Goal: Task Accomplishment & Management: Complete application form

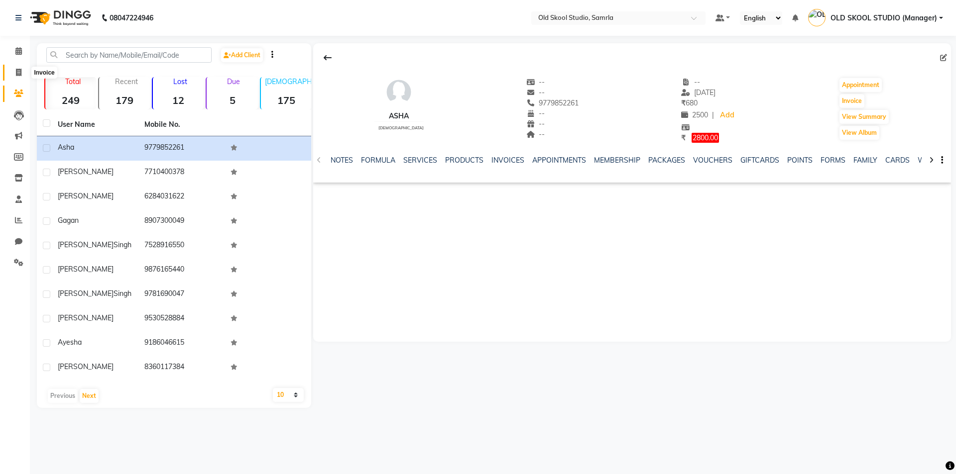
click at [17, 70] on icon at bounding box center [18, 72] width 5 height 7
select select "service"
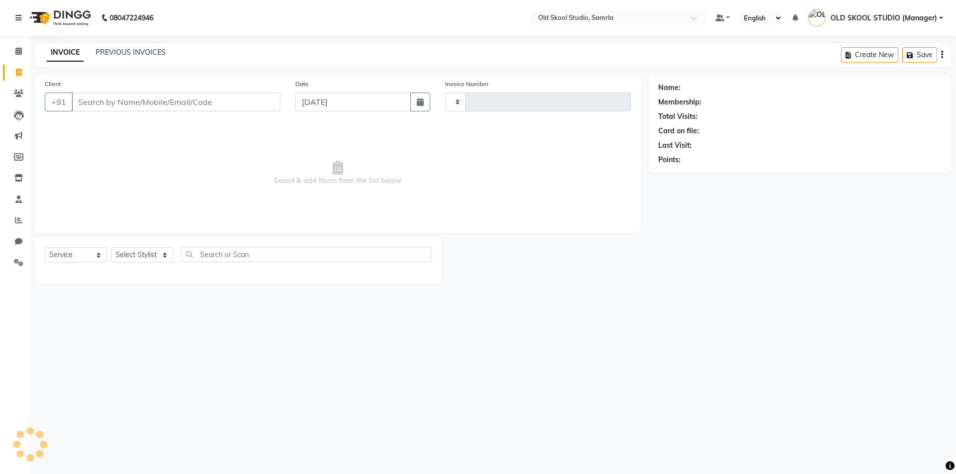
type input "0345"
select select "8041"
click at [88, 103] on input "Client" at bounding box center [176, 102] width 209 height 19
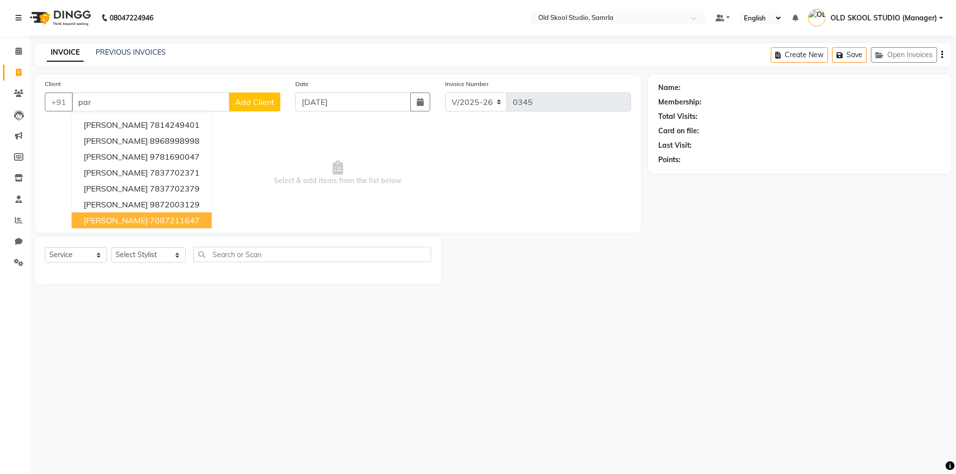
click at [150, 225] on ngb-highlight "7087211647" at bounding box center [175, 221] width 50 height 10
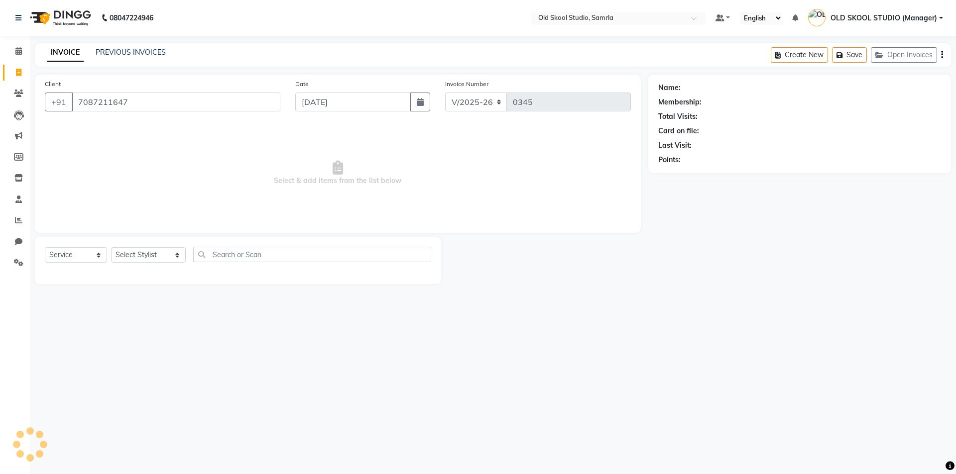
type input "7087211647"
select select "1: Object"
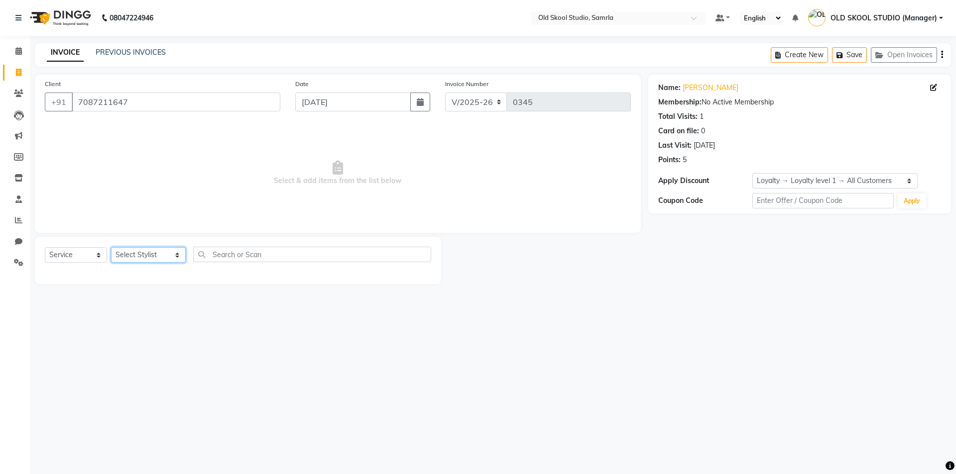
click at [177, 258] on select "Select Stylist [PERSON_NAME] kiran [PERSON_NAME] [PERSON_NAME] OLD SKOOL STUDIO…" at bounding box center [148, 254] width 75 height 15
click at [282, 256] on input "text" at bounding box center [312, 254] width 238 height 15
type input "[PERSON_NAME]"
click at [178, 258] on select "Select Stylist [PERSON_NAME] kiran [PERSON_NAME] [PERSON_NAME] OLD SKOOL STUDIO…" at bounding box center [148, 254] width 75 height 15
select select "84326"
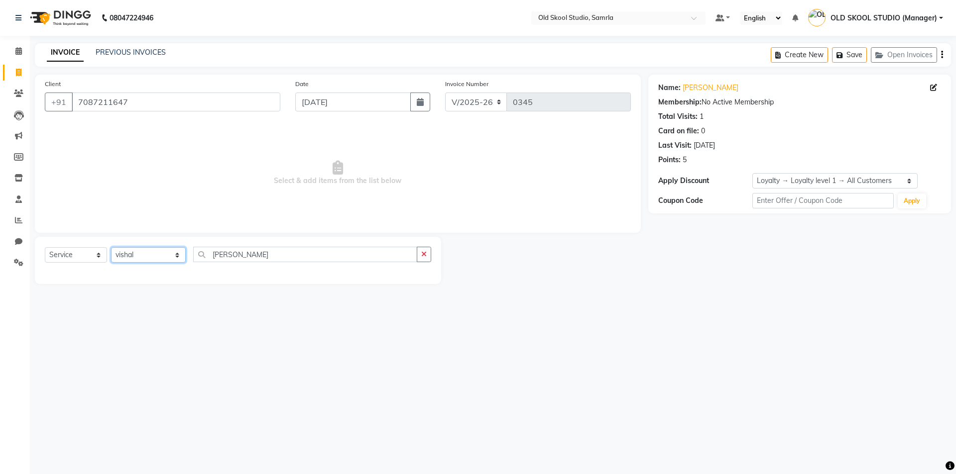
click at [111, 247] on select "Select Stylist [PERSON_NAME] kiran [PERSON_NAME] [PERSON_NAME] OLD SKOOL STUDIO…" at bounding box center [148, 254] width 75 height 15
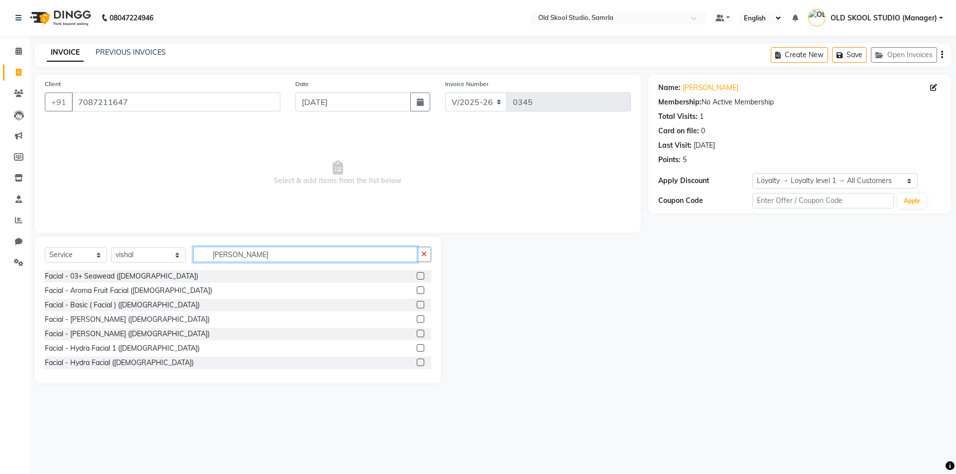
click at [246, 251] on input "[PERSON_NAME]" at bounding box center [305, 254] width 224 height 15
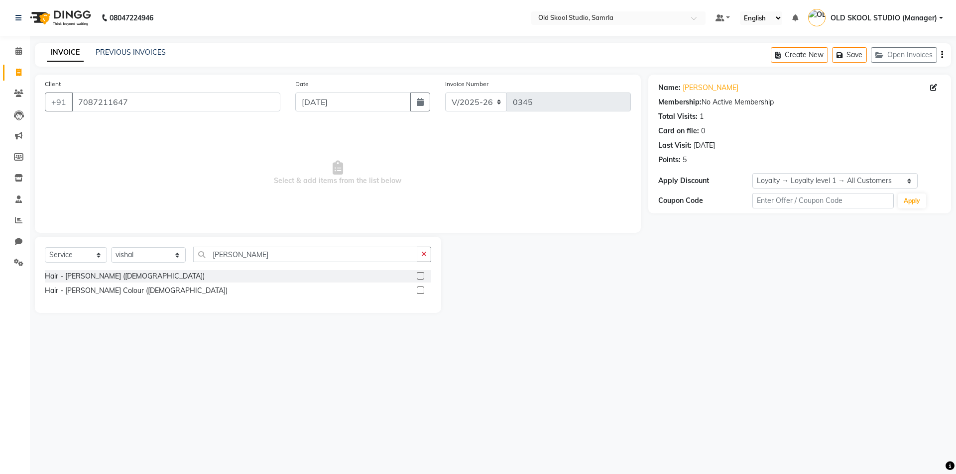
click at [422, 274] on label at bounding box center [420, 275] width 7 height 7
click at [422, 274] on input "checkbox" at bounding box center [420, 276] width 6 height 6
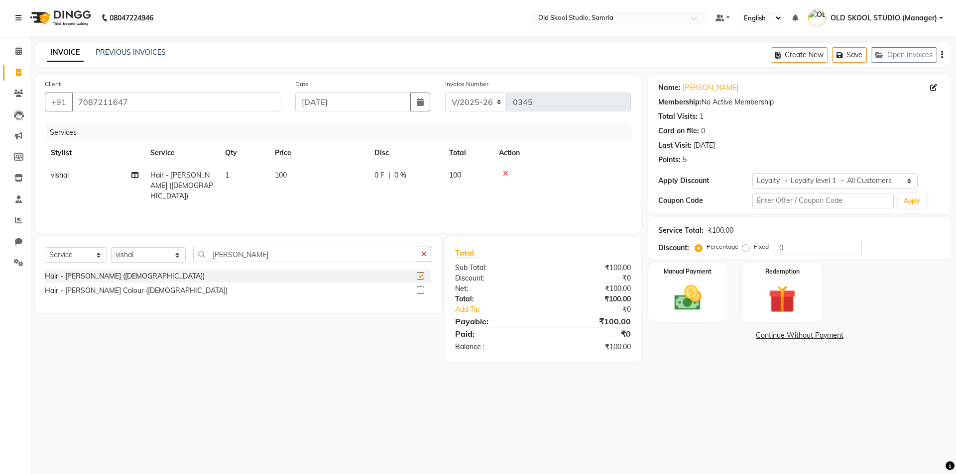
checkbox input "false"
drag, startPoint x: 77, startPoint y: 100, endPoint x: 159, endPoint y: 100, distance: 82.1
click at [159, 100] on input "7087211647" at bounding box center [176, 102] width 209 height 19
click at [701, 286] on img at bounding box center [688, 298] width 46 height 33
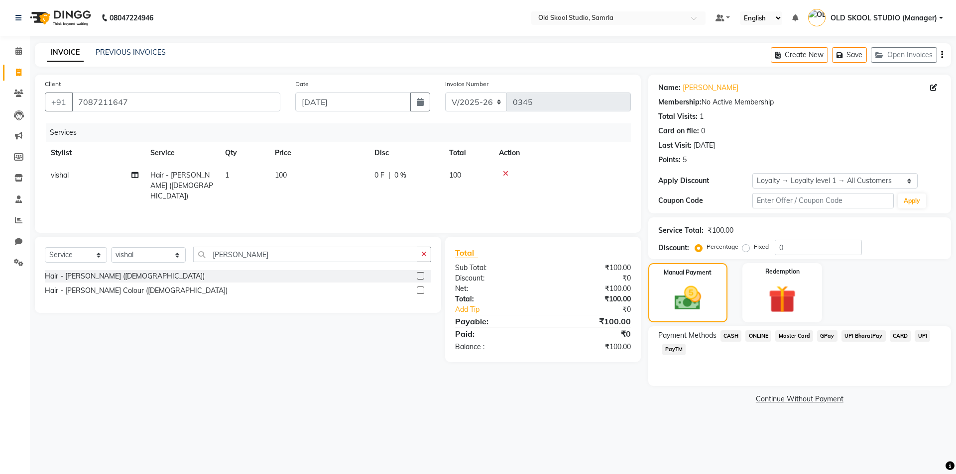
click at [735, 334] on span "CASH" at bounding box center [730, 336] width 21 height 11
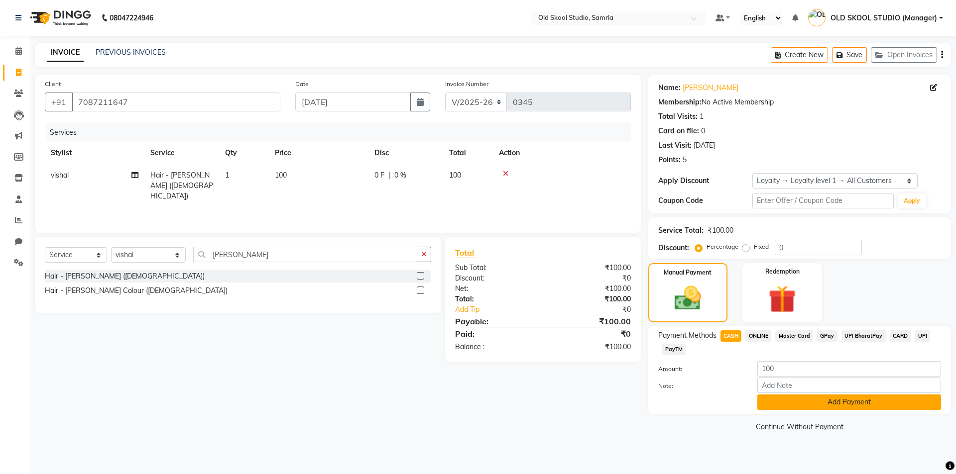
click at [829, 405] on button "Add Payment" at bounding box center [849, 402] width 184 height 15
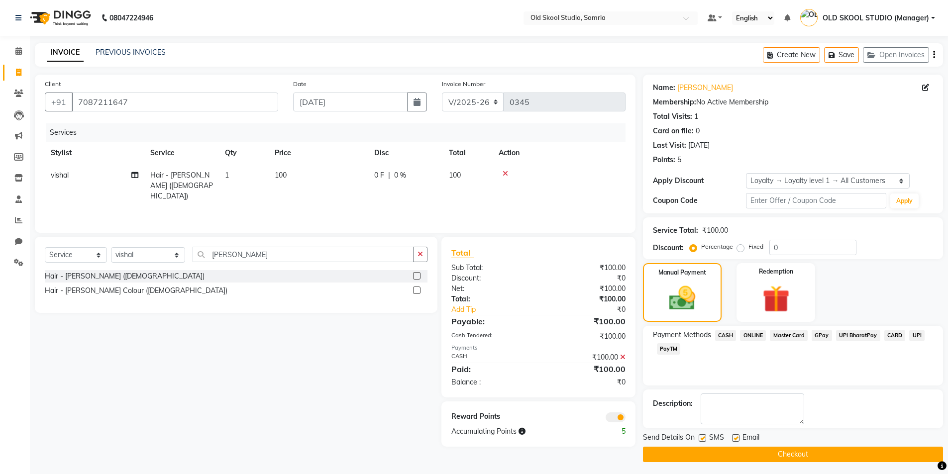
click at [707, 453] on button "Checkout" at bounding box center [793, 454] width 300 height 15
